Goal: Feedback & Contribution: Submit feedback/report problem

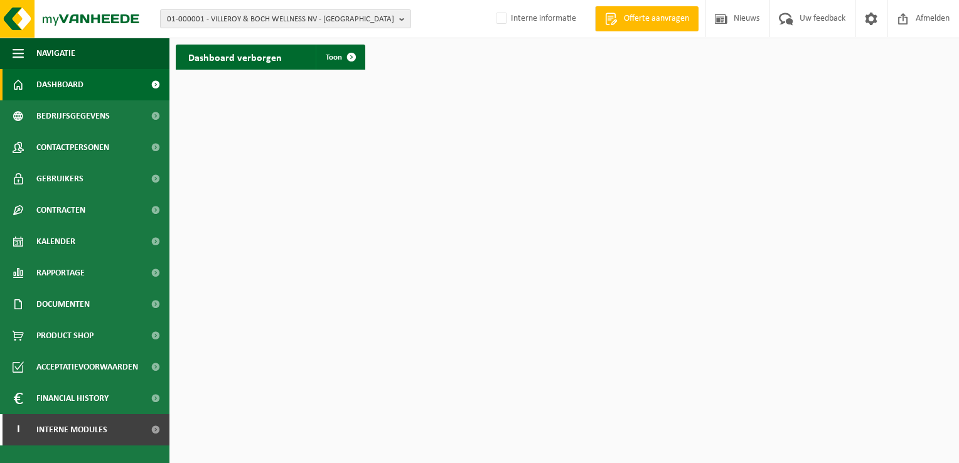
click at [399, 16] on b "button" at bounding box center [404, 19] width 11 height 18
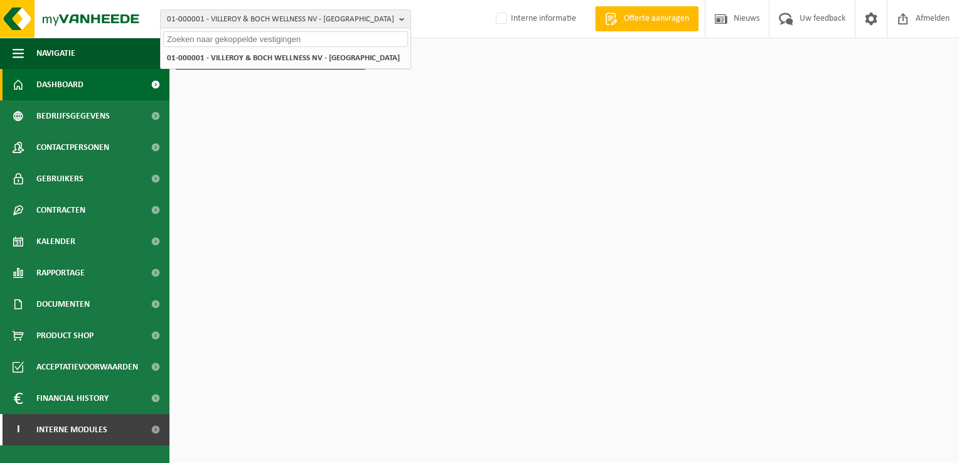
click at [349, 44] on input "text" at bounding box center [285, 39] width 245 height 16
paste input "10-808452"
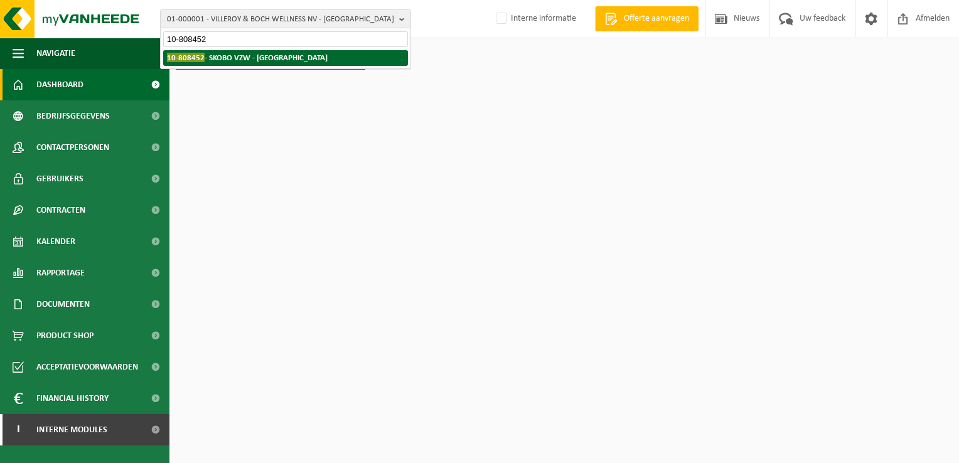
type input "10-808452"
click at [273, 58] on strong "10-808452 - SKOBO VZW - BRUGGE" at bounding box center [247, 57] width 161 height 9
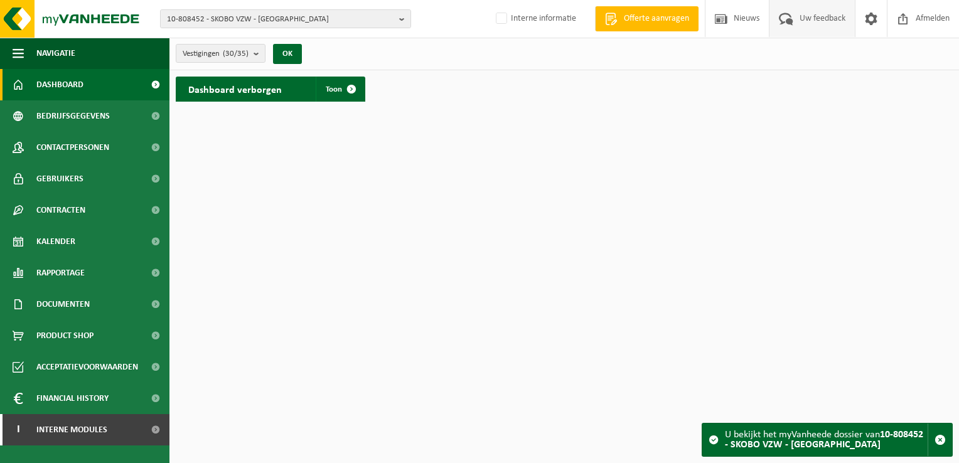
click at [816, 22] on span "Uw feedback" at bounding box center [822, 18] width 52 height 37
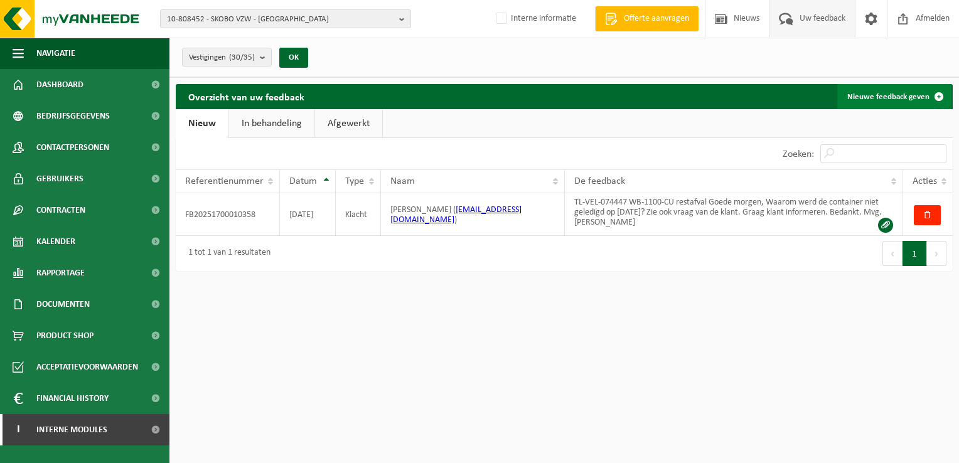
click at [880, 92] on link "Nieuwe feedback geven" at bounding box center [894, 96] width 114 height 25
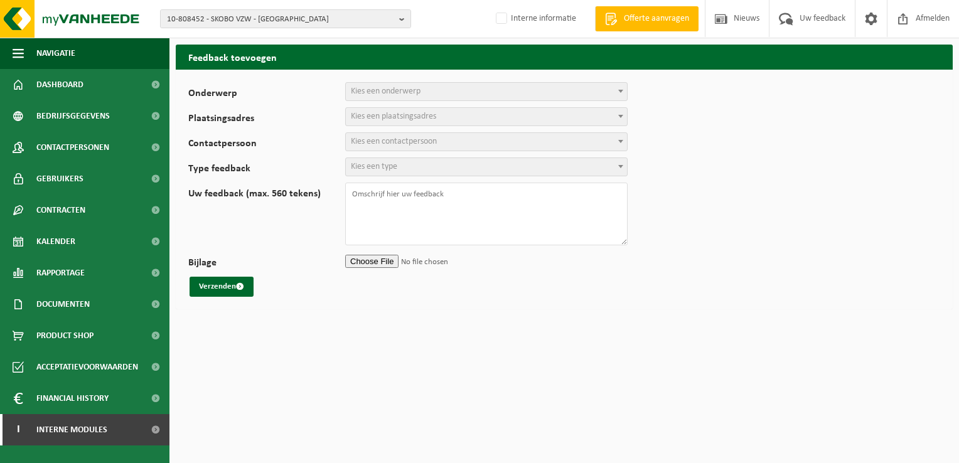
select select
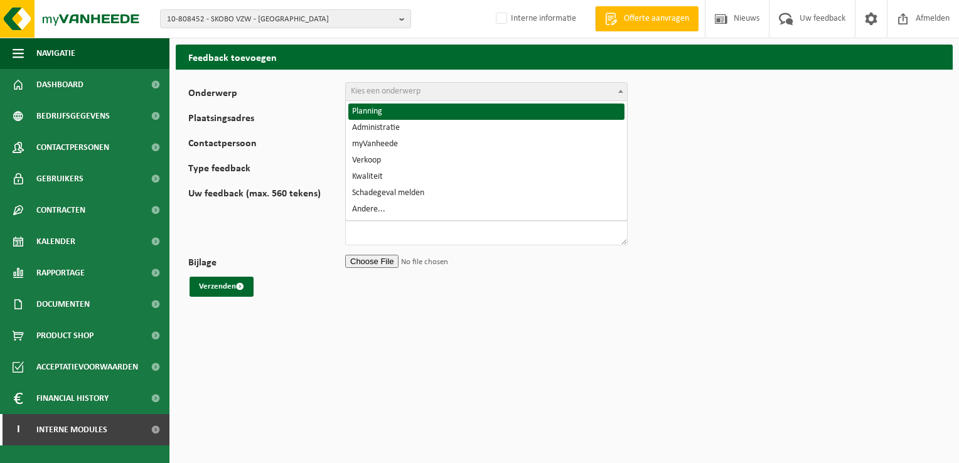
click at [528, 91] on span "Kies een onderwerp" at bounding box center [486, 92] width 281 height 18
select select "1"
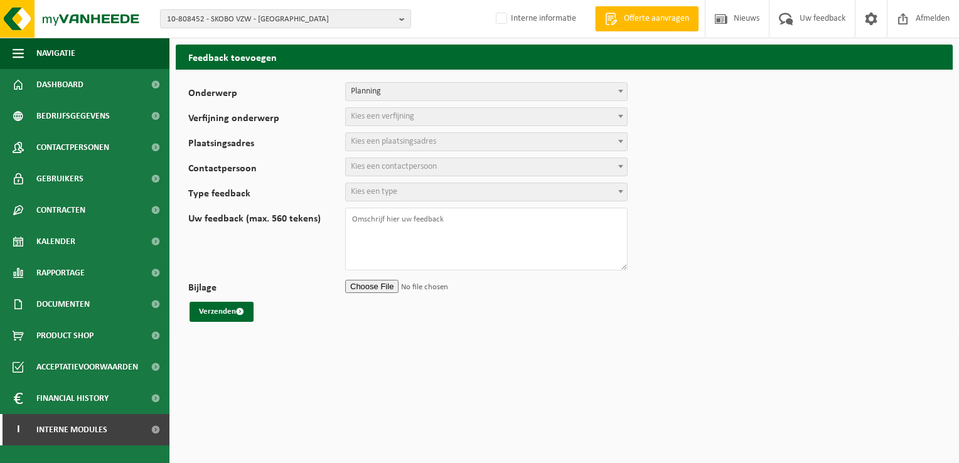
click at [388, 120] on span "Kies een verfijning" at bounding box center [382, 116] width 63 height 9
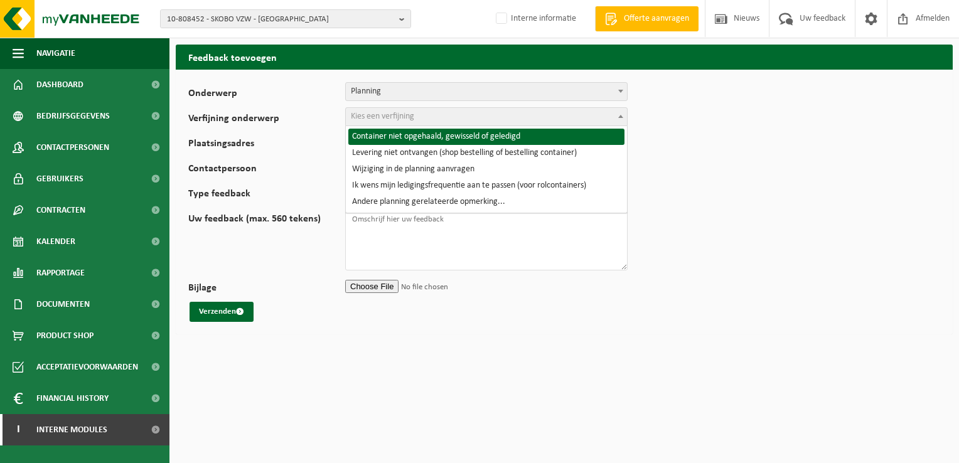
select select "2"
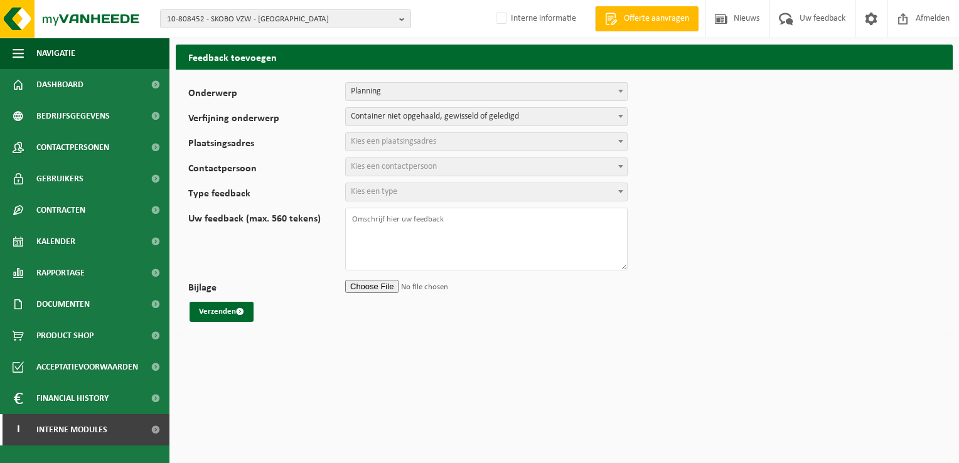
click at [388, 141] on span "Kies een plaatsingsadres" at bounding box center [393, 141] width 85 height 9
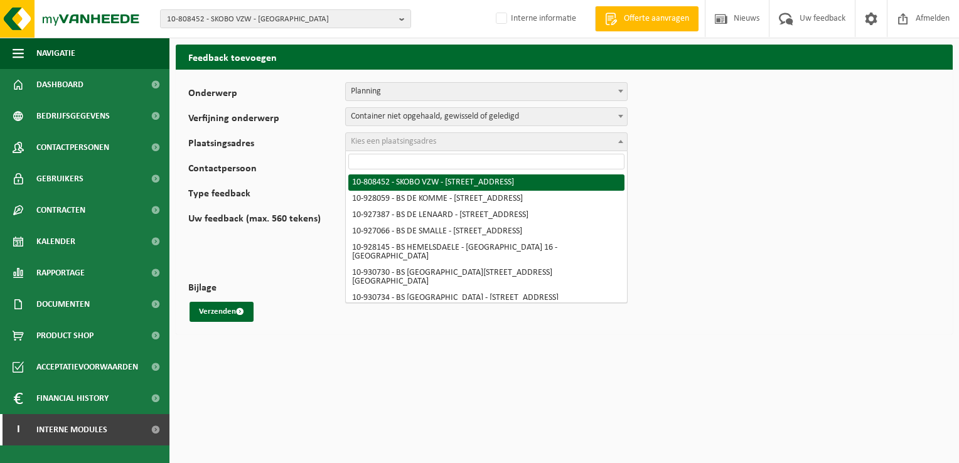
click at [438, 159] on input "search" at bounding box center [486, 162] width 276 height 16
paste input "10-772293"
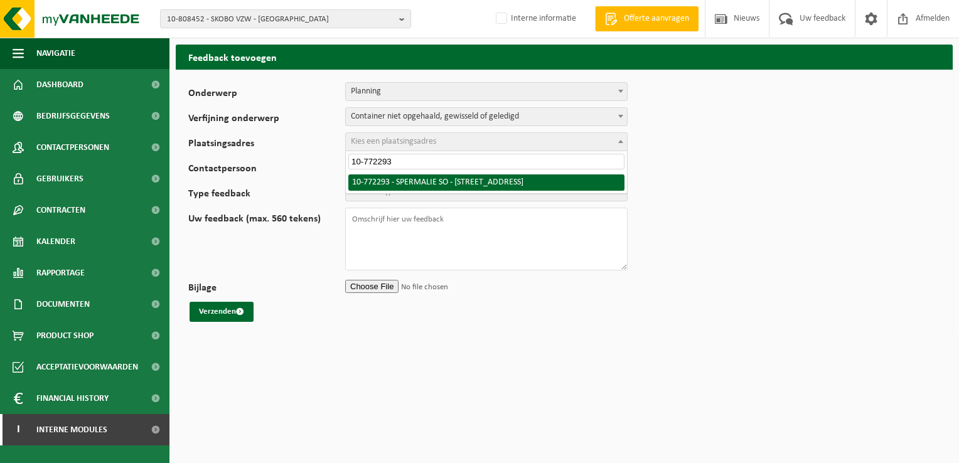
type input "10-772293"
select select "18268"
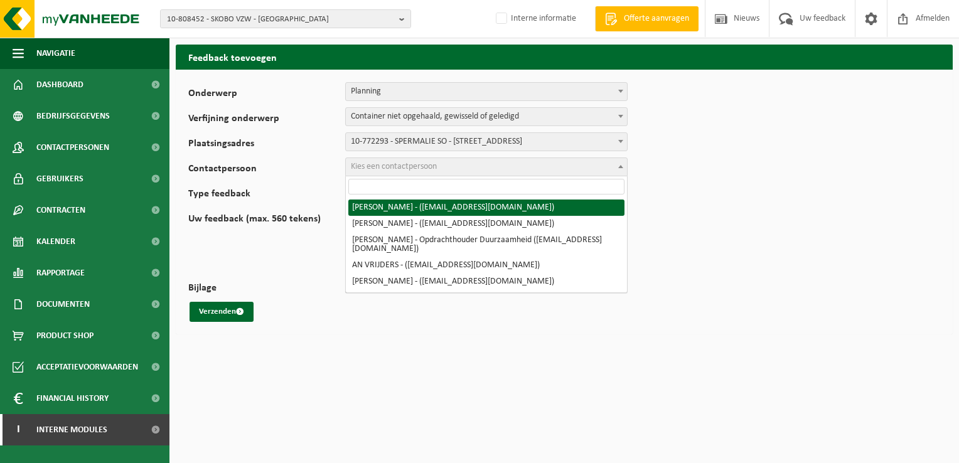
click at [440, 166] on span "Kies een contactpersoon" at bounding box center [486, 167] width 281 height 18
click at [466, 185] on input "search" at bounding box center [486, 187] width 276 height 16
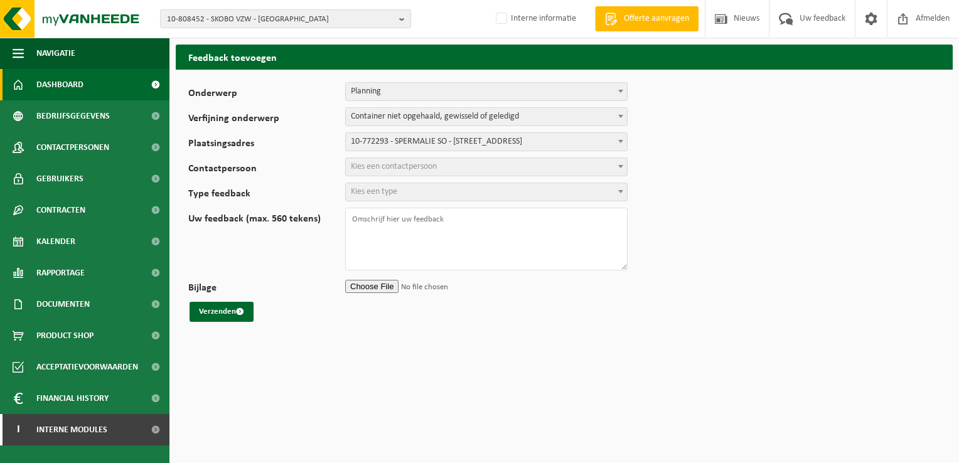
click at [65, 87] on span "Dashboard" at bounding box center [59, 84] width 47 height 31
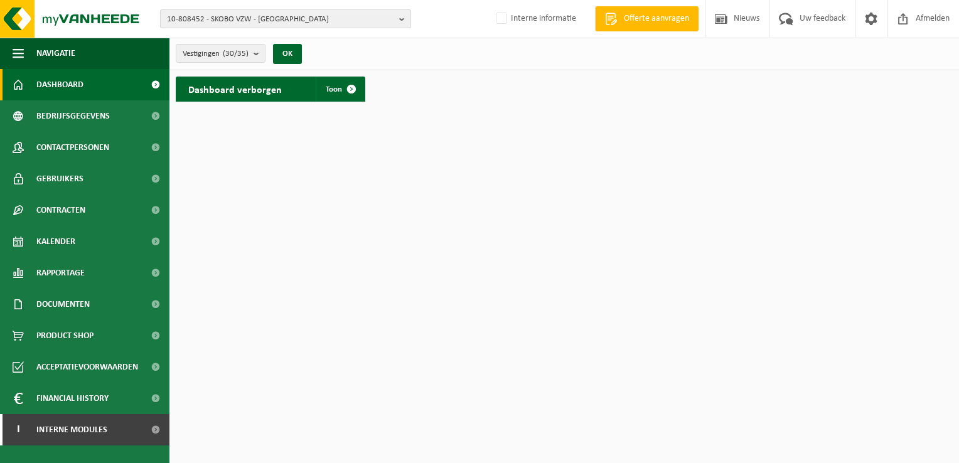
click at [407, 20] on b "button" at bounding box center [404, 19] width 11 height 18
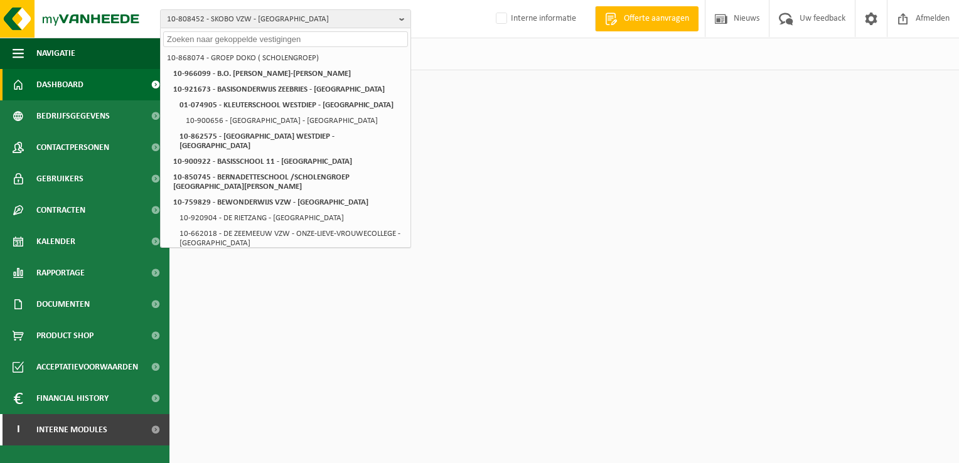
click at [336, 38] on input "text" at bounding box center [285, 39] width 245 height 16
paste input "10-772293"
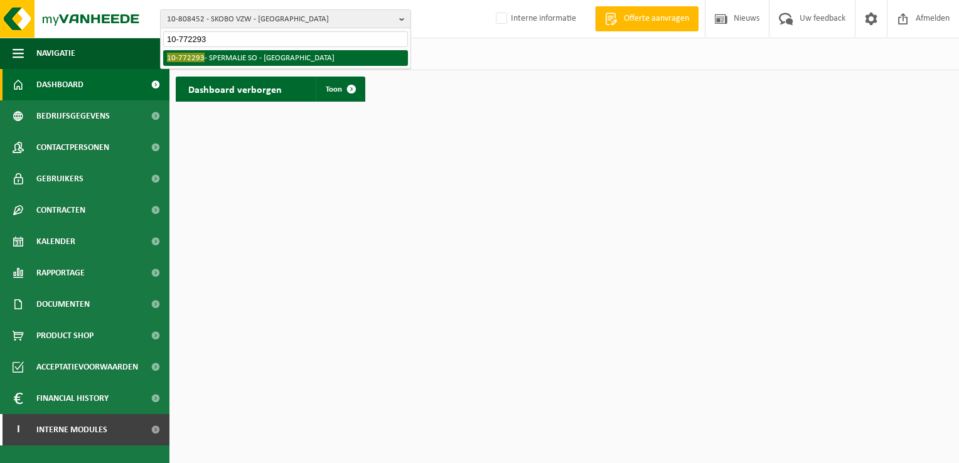
type input "10-772293"
click at [228, 51] on li "10-772293 - SPERMALIE SO - BRUGGE" at bounding box center [285, 58] width 245 height 16
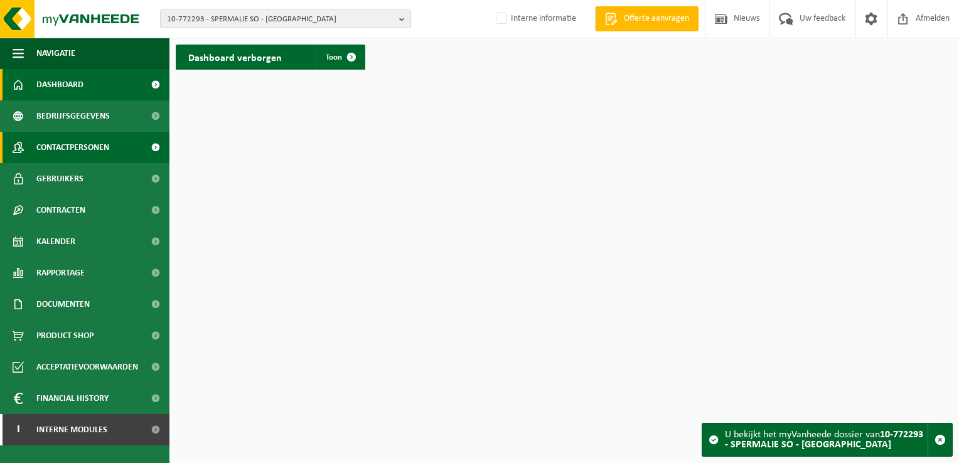
click at [66, 144] on span "Contactpersonen" at bounding box center [72, 147] width 73 height 31
click at [819, 21] on span "Uw feedback" at bounding box center [822, 18] width 52 height 37
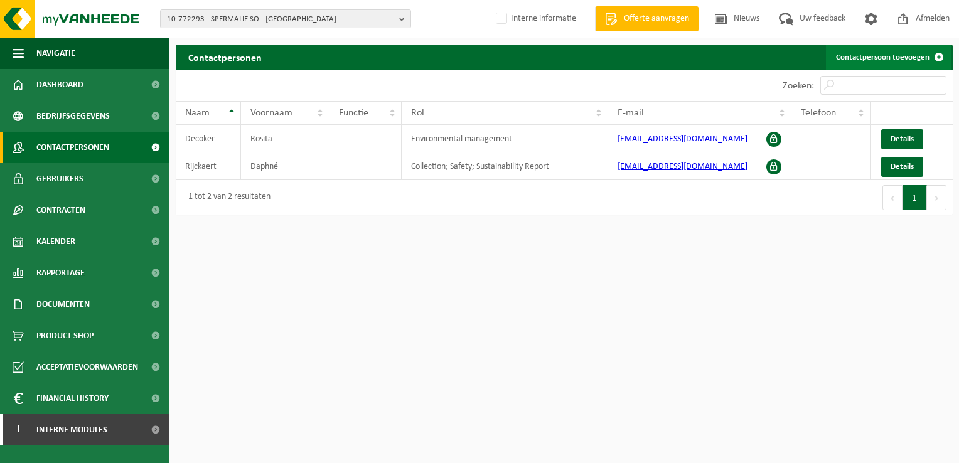
click at [888, 59] on link "Contactpersoon toevoegen" at bounding box center [888, 57] width 125 height 25
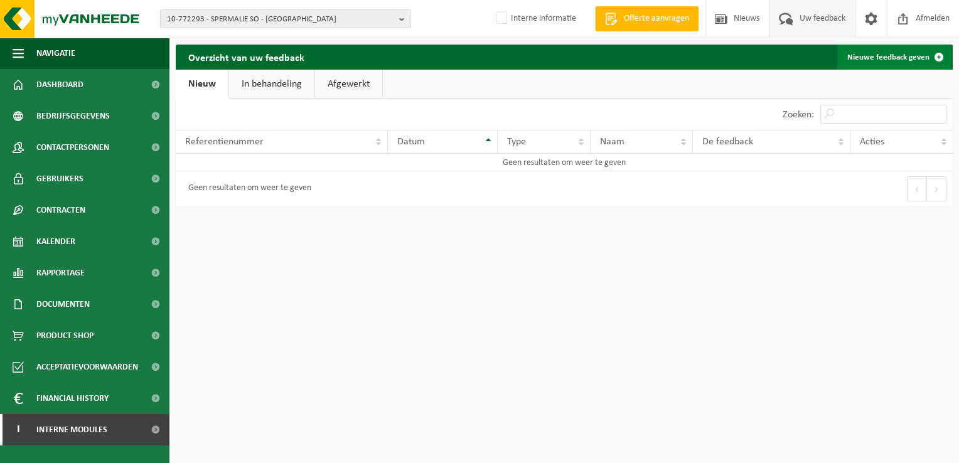
click at [898, 60] on link "Nieuwe feedback geven" at bounding box center [894, 57] width 114 height 25
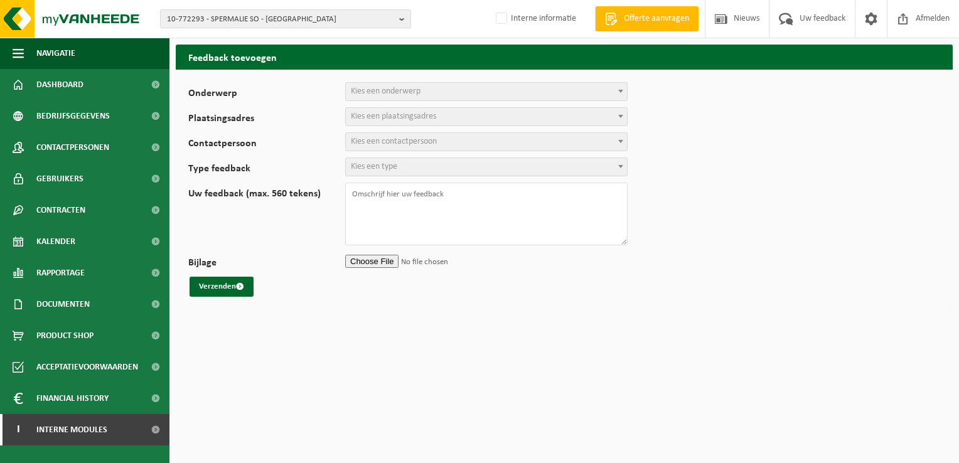
select select
click at [435, 88] on span "Kies een onderwerp" at bounding box center [486, 92] width 281 height 18
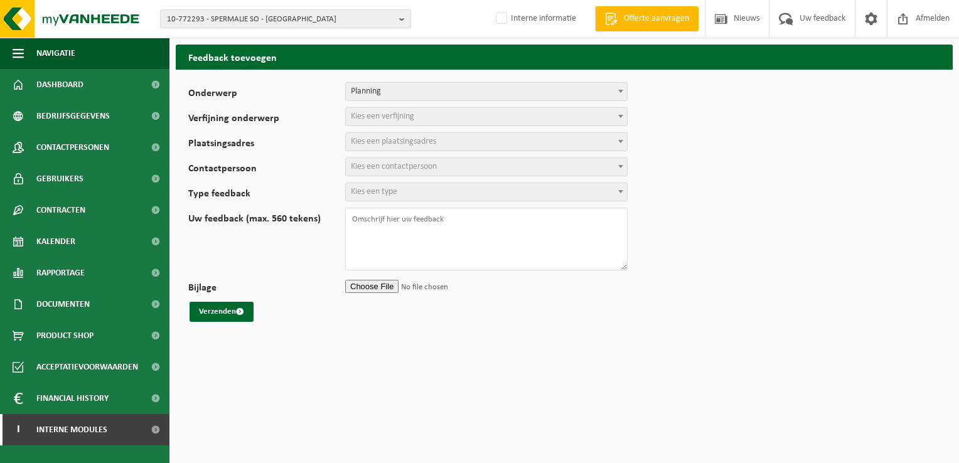
select select "1"
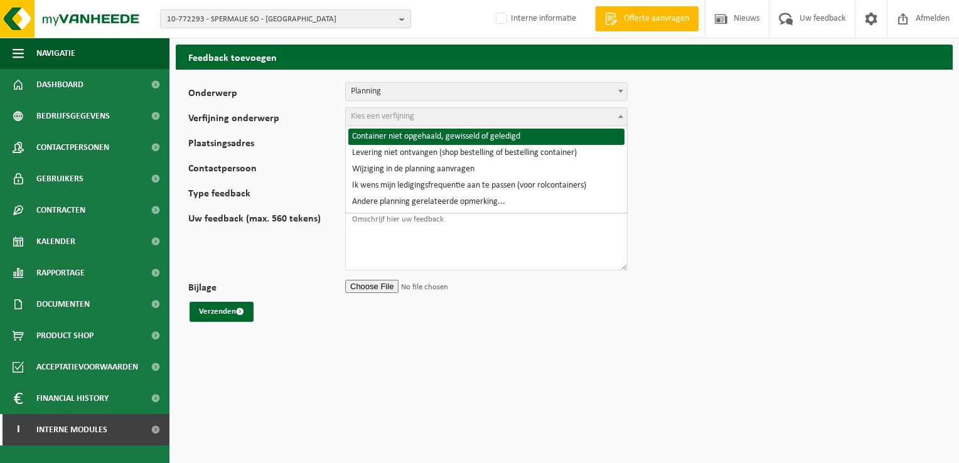
click at [375, 114] on span "Kies een verfijning" at bounding box center [382, 116] width 63 height 9
select select "2"
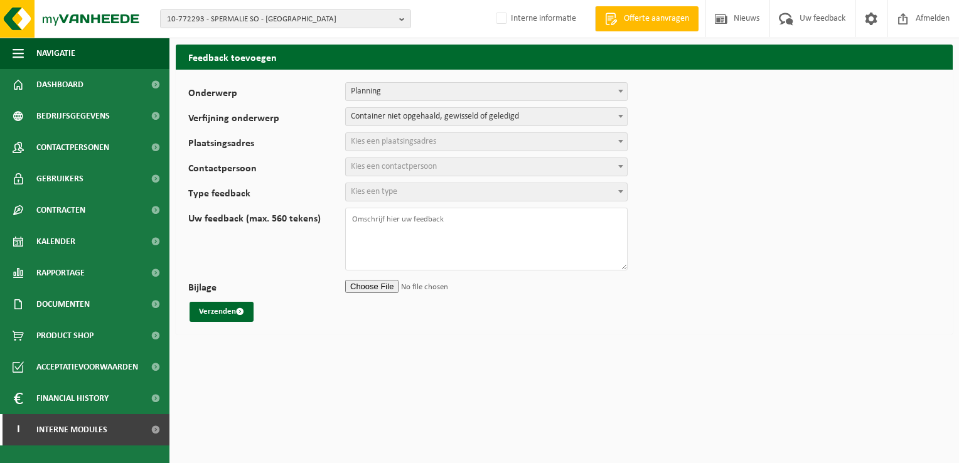
click at [375, 139] on span "Kies een plaatsingsadres" at bounding box center [393, 141] width 85 height 9
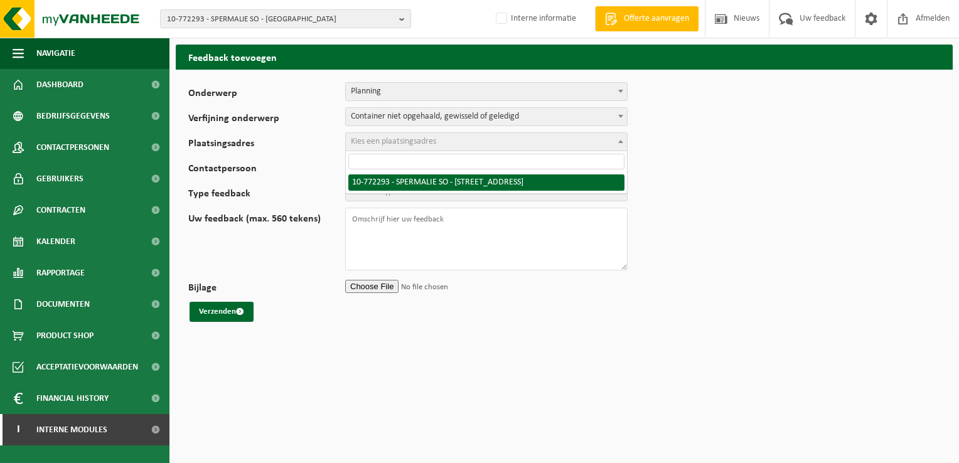
select select "18268"
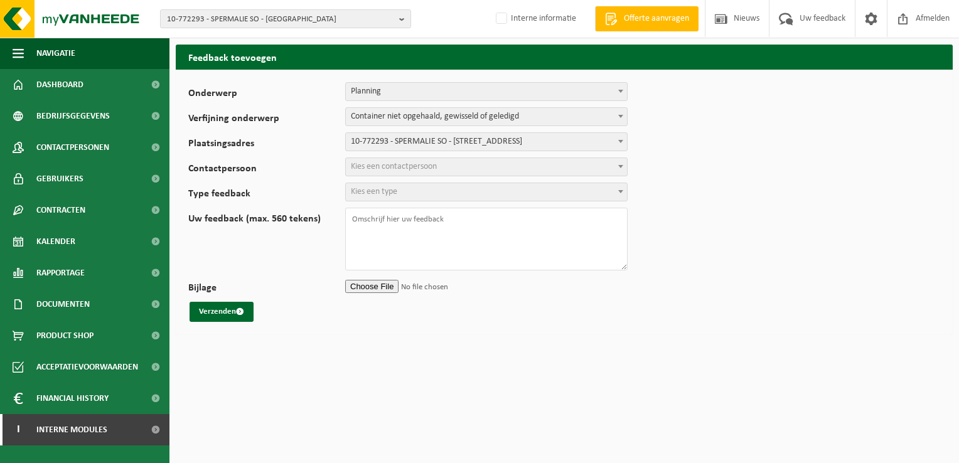
click at [407, 164] on span "Kies een contactpersoon" at bounding box center [394, 166] width 86 height 9
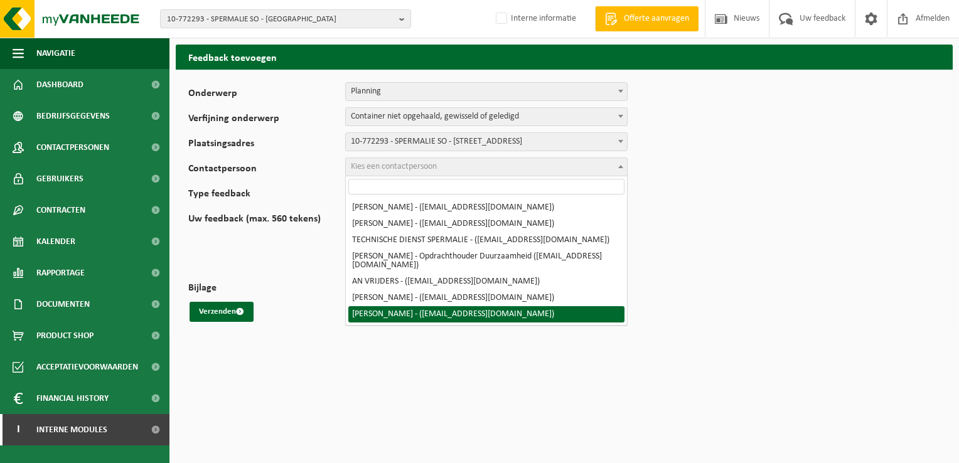
select select "97838"
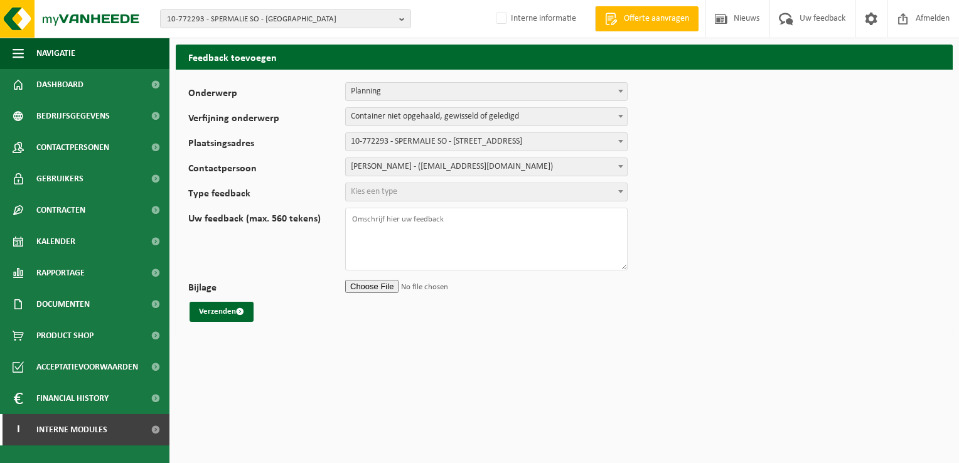
click at [415, 191] on span "Kies een type" at bounding box center [486, 192] width 281 height 18
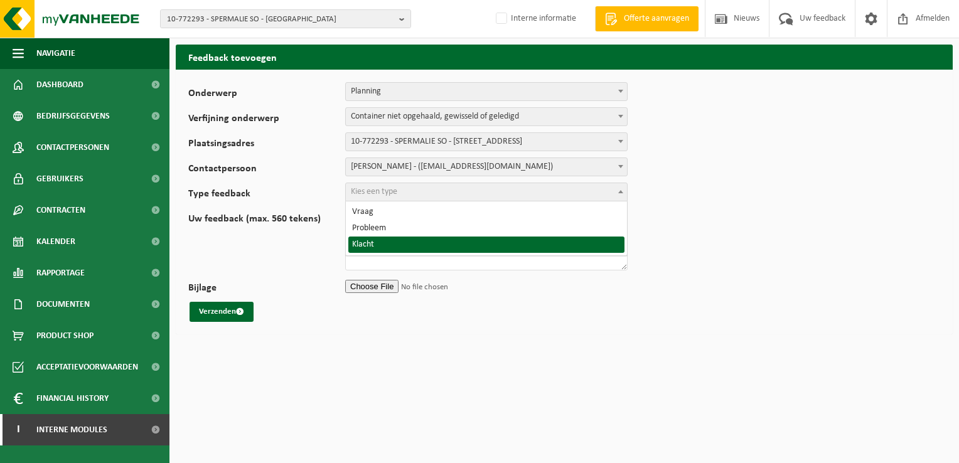
select select "COM"
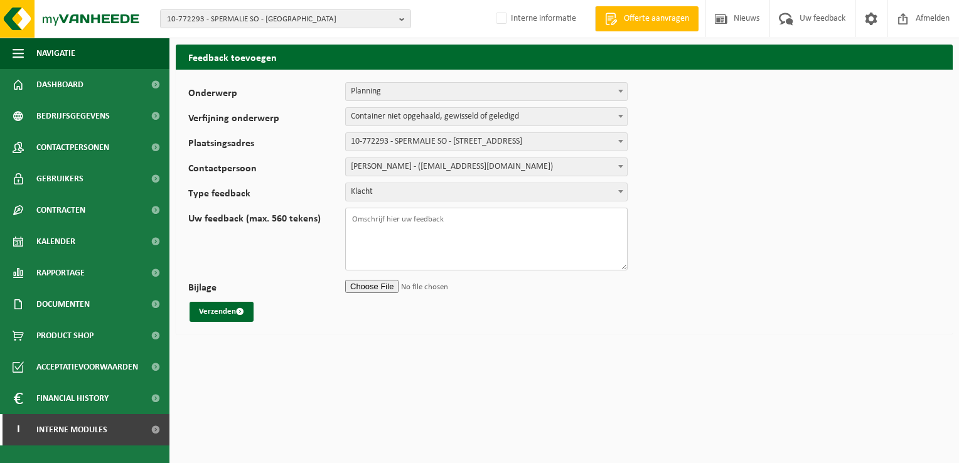
click at [471, 221] on textarea "Uw feedback (max. 560 tekens)" at bounding box center [486, 239] width 282 height 63
paste textarea "TL-VEL-034766"
paste textarea "WB-1100-CU restafval"
type textarea "TL-VEL-034766 WB-1100-CU restafval Goede middag, Graag dringend containers ledi…"
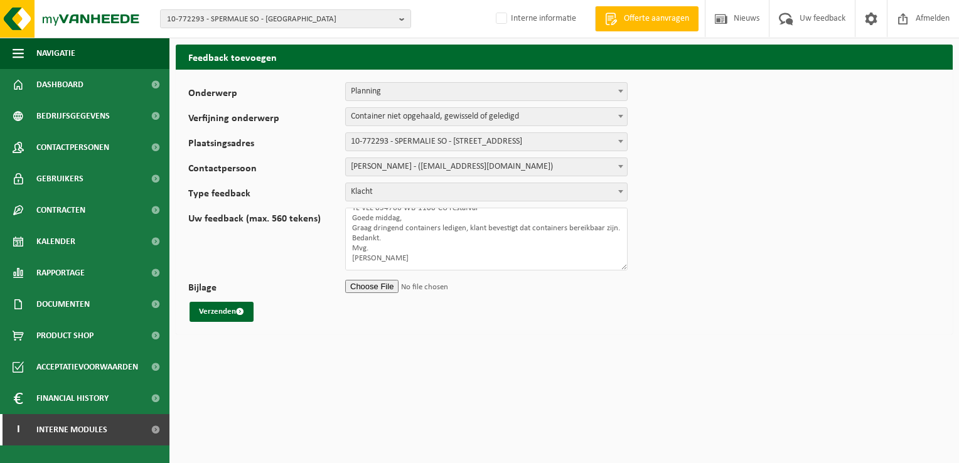
click at [359, 285] on input "Bijlage" at bounding box center [486, 286] width 282 height 19
type input "C:\fakepath\FW Afval ophaling aan Oliebaan 4.msg"
click at [235, 307] on button "Verzenden" at bounding box center [221, 312] width 64 height 20
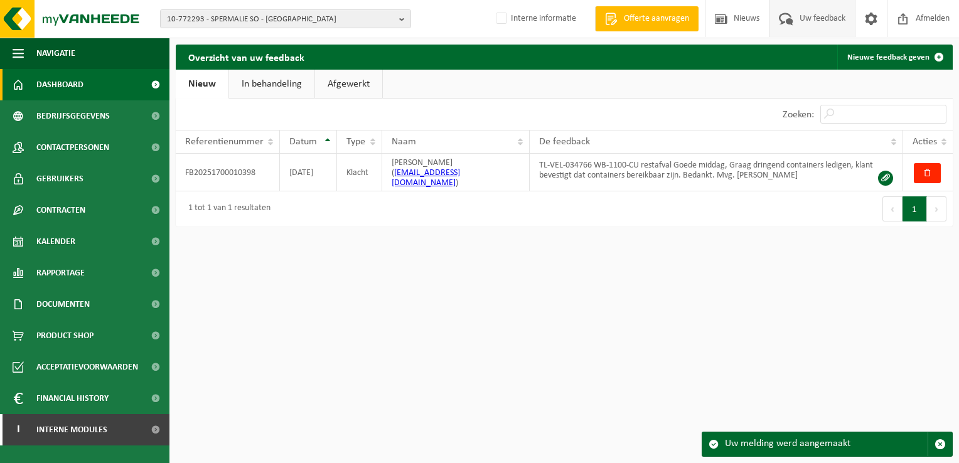
click at [65, 86] on span "Dashboard" at bounding box center [59, 84] width 47 height 31
